Goal: Task Accomplishment & Management: Manage account settings

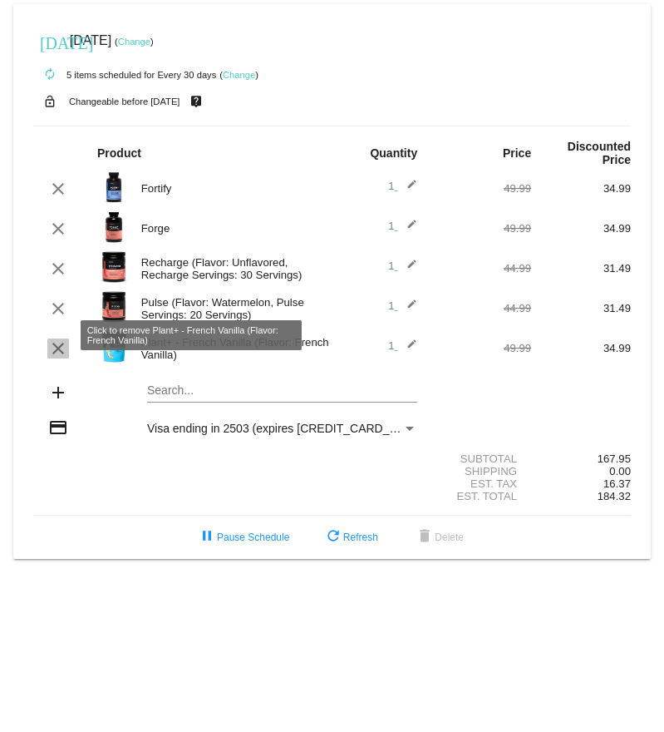
click at [63, 338] on mat-icon "clear" at bounding box center [58, 348] width 20 height 20
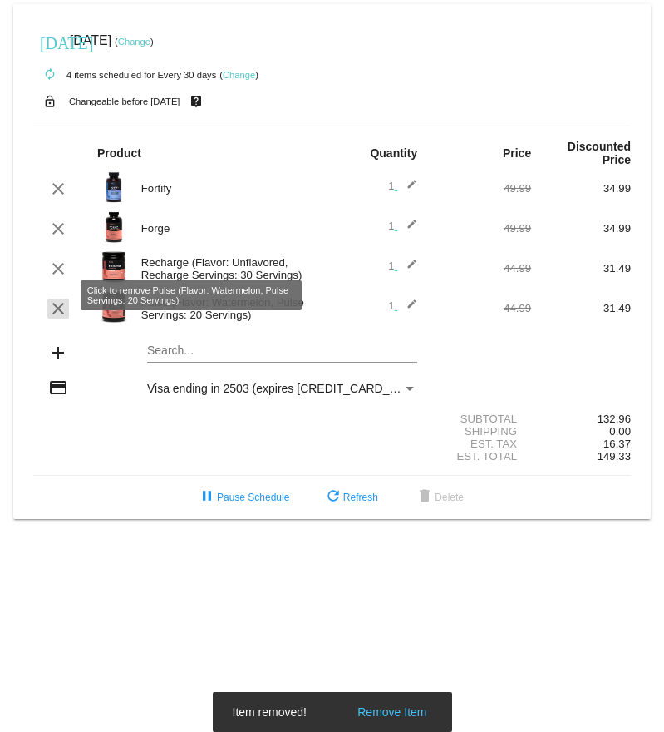
click at [60, 299] on mat-icon "clear" at bounding box center [58, 309] width 20 height 20
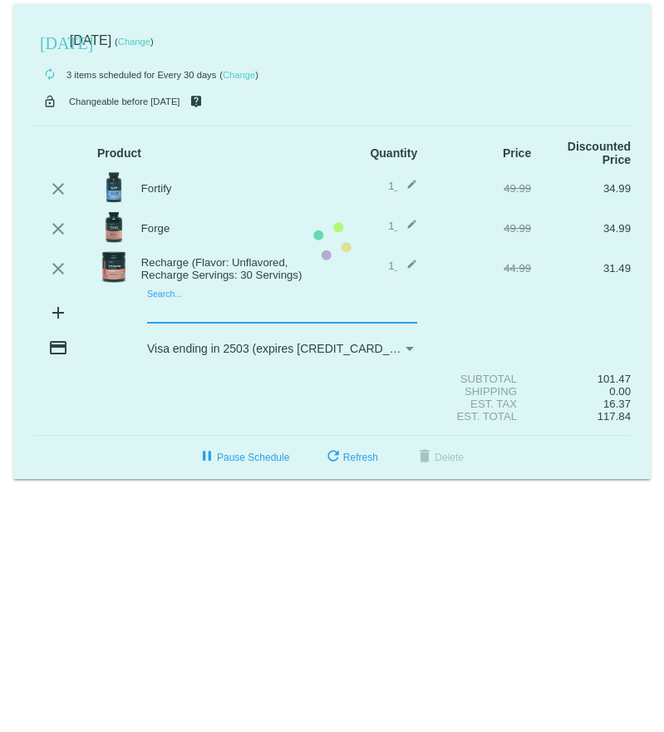
click at [195, 294] on mat-card "[DATE] [DATE] ( Change ) autorenew 3 items scheduled for Every 30 days ( Change…" at bounding box center [332, 241] width 638 height 475
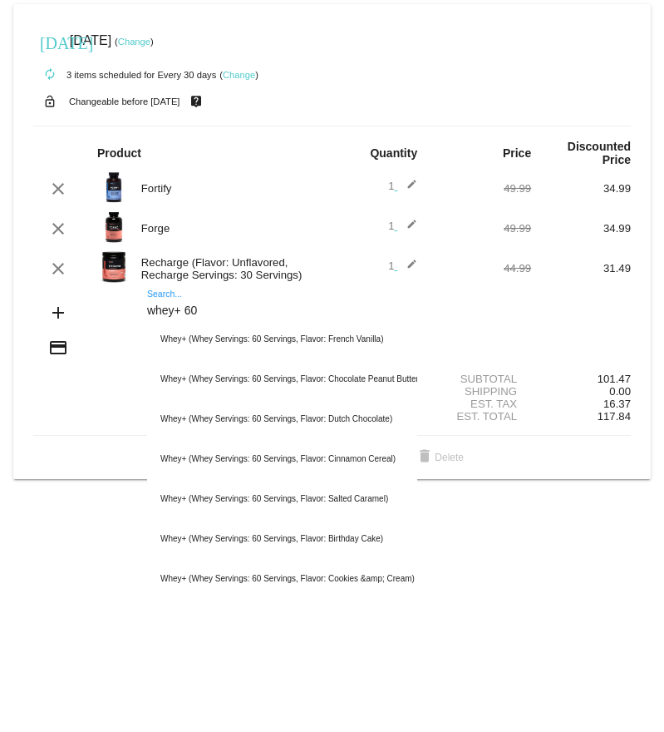
click at [220, 290] on div "whey+ 60 Search..." at bounding box center [282, 306] width 270 height 32
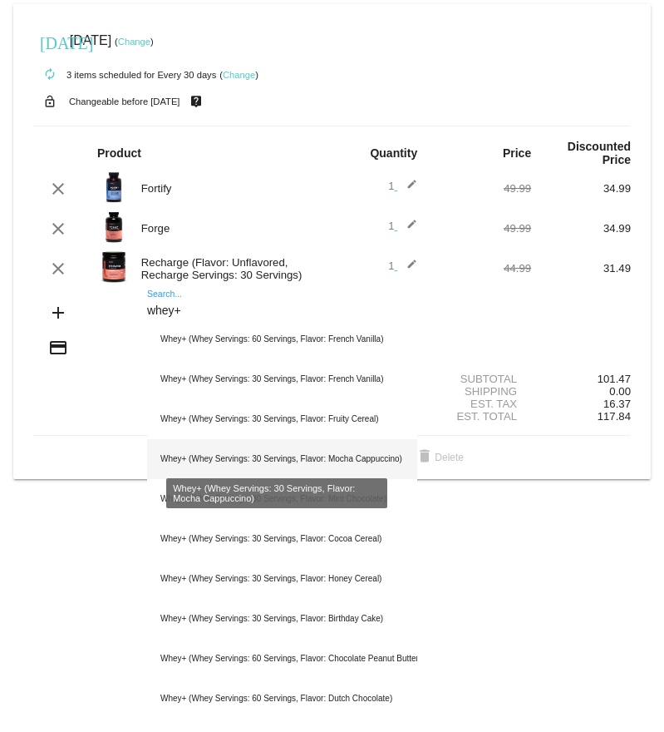
type input "whey+"
click at [357, 446] on div "Whey+ (Whey Servings: 30 Servings, Flavor: Mocha Cappuccino)" at bounding box center [282, 459] width 270 height 40
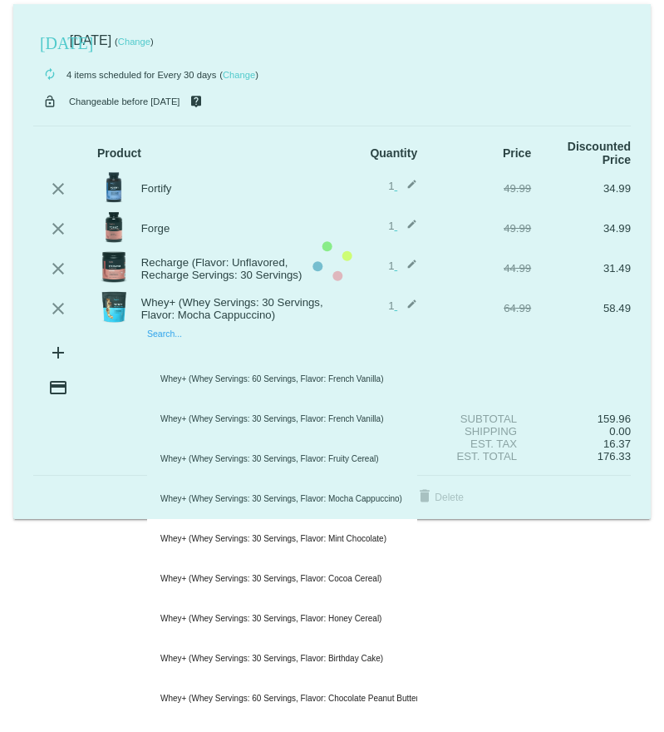
click at [176, 337] on mat-card "[DATE] [DATE] ( Change ) autorenew 4 items scheduled for Every 30 days ( Change…" at bounding box center [332, 261] width 638 height 515
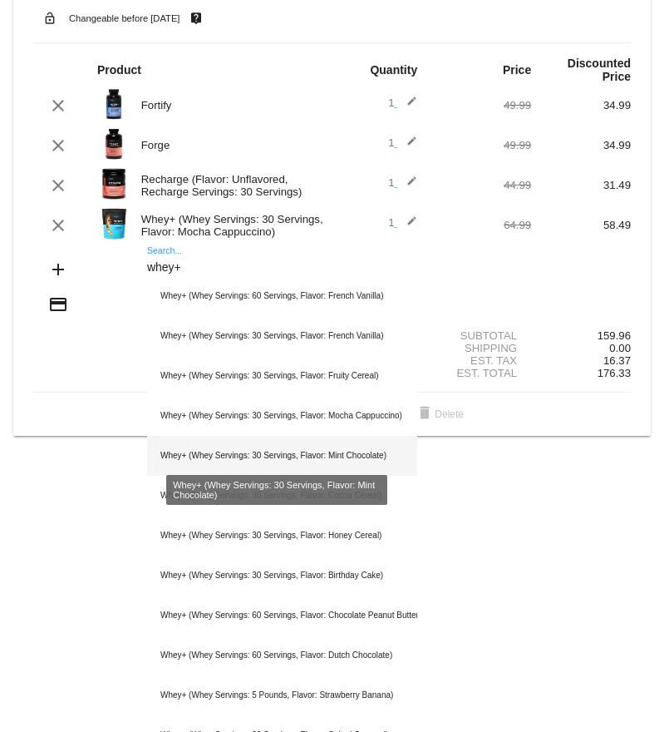
scroll to position [166, 0]
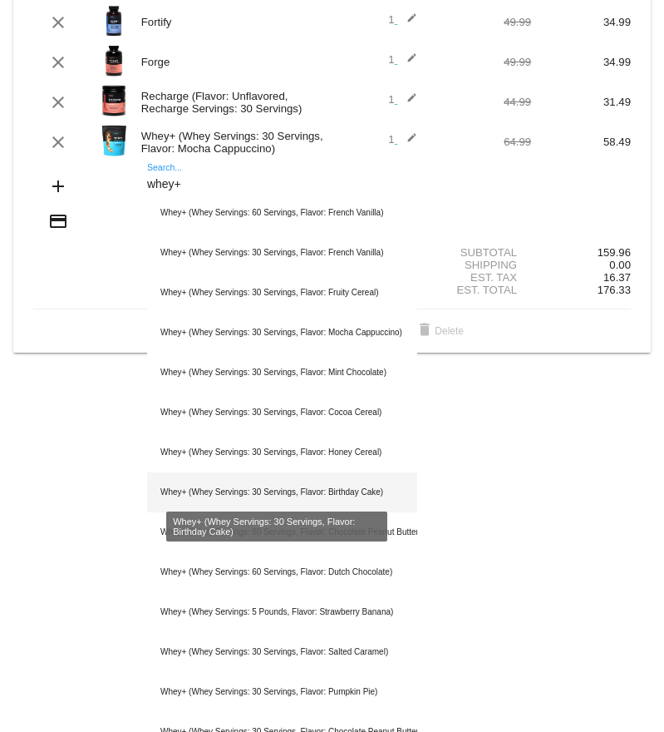
type input "whey+"
click at [305, 481] on div "Whey+ (Whey Servings: 30 Servings, Flavor: Birthday Cake)" at bounding box center [282, 492] width 270 height 40
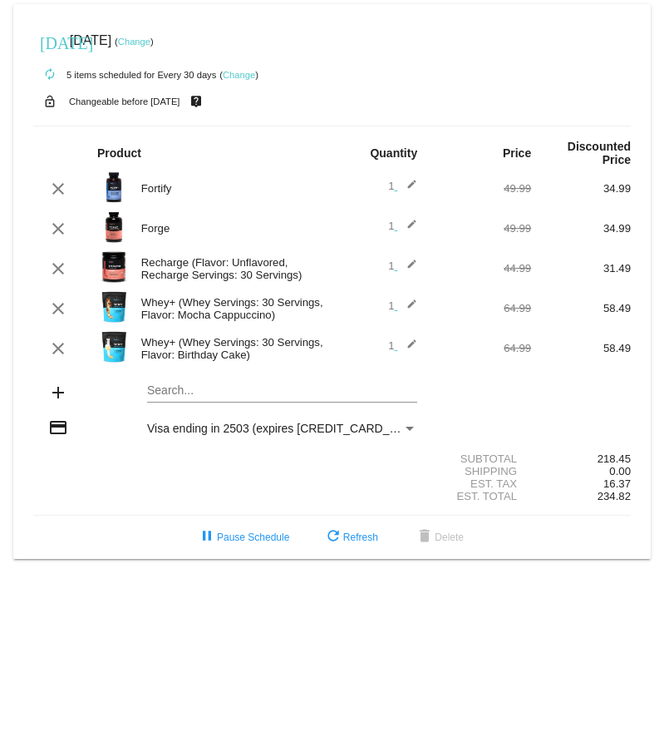
click at [150, 480] on section "Subtotal 218.45 Shipping 0.00 Est. Tax 16.37 Est. Total 234.82" at bounding box center [332, 478] width 598 height 76
click at [202, 124] on mat-icon "pause" at bounding box center [207, 537] width 20 height 20
click at [156, 33] on div "[DATE] [DATE] ( Change )" at bounding box center [332, 40] width 598 height 33
click at [151, 44] on link "Change" at bounding box center [134, 42] width 32 height 10
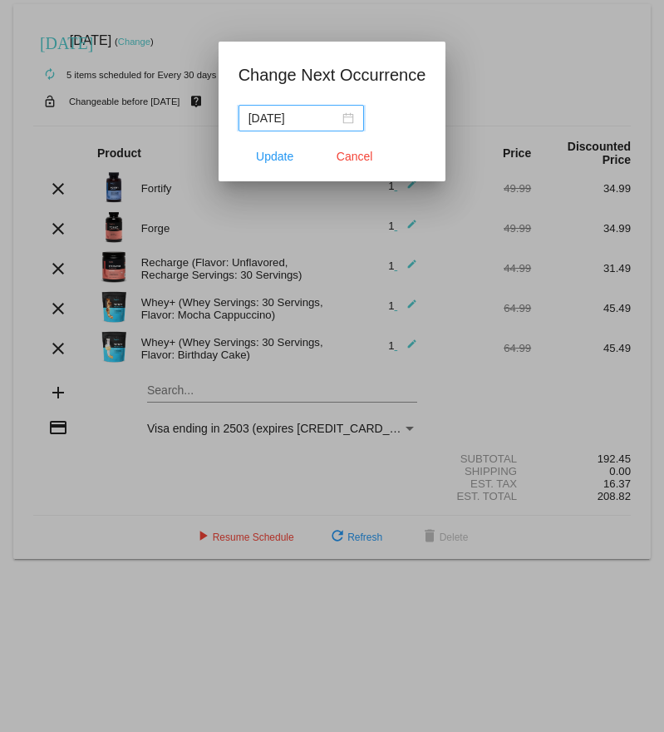
click at [347, 119] on div "[DATE]" at bounding box center [302, 118] width 106 height 18
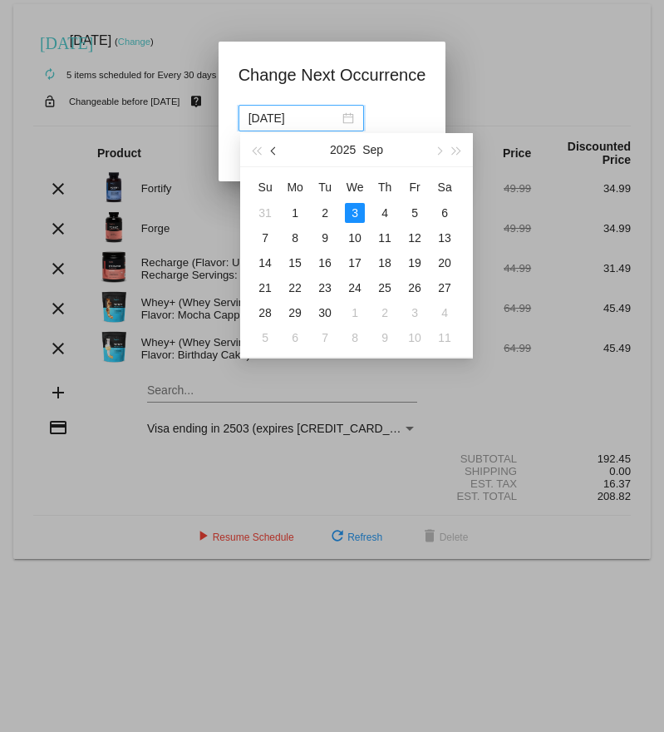
click at [272, 124] on span "button" at bounding box center [275, 151] width 8 height 8
click at [353, 124] on table "Su Mo Tu We Th Fr Sa 27 28 29 30 31 1 2 3 4 5 6 7 8 9 10 11 12 13 14 15 16 17 1…" at bounding box center [355, 262] width 210 height 176
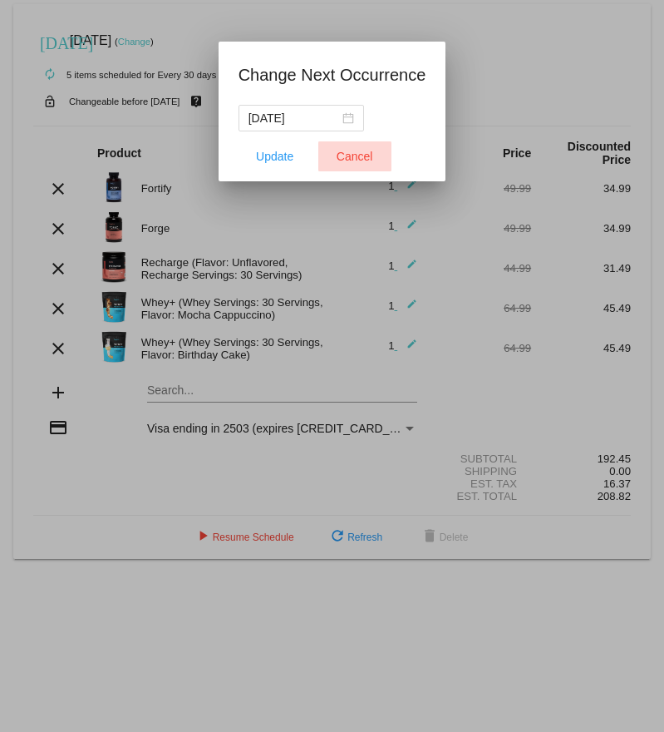
click at [362, 124] on span "Cancel" at bounding box center [355, 156] width 37 height 13
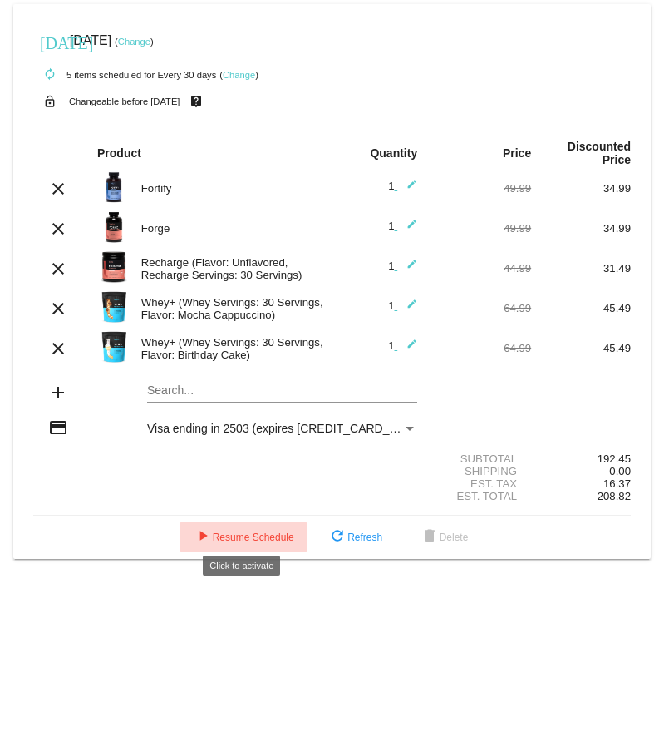
click at [238, 124] on span "play_arrow Resume Schedule" at bounding box center [243, 537] width 101 height 12
